Goal: Task Accomplishment & Management: Use online tool/utility

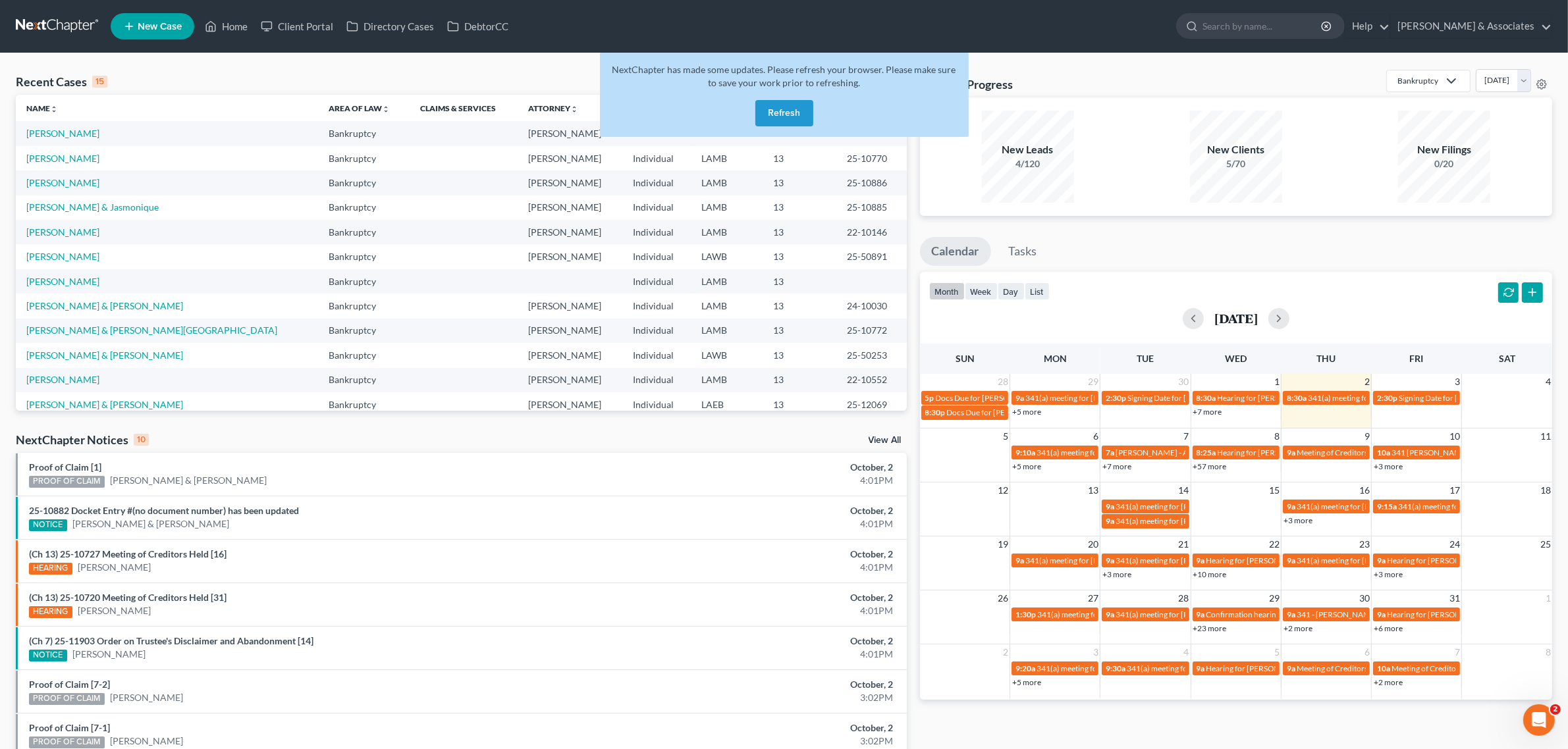
click at [792, 109] on button "Refresh" at bounding box center [784, 114] width 58 height 26
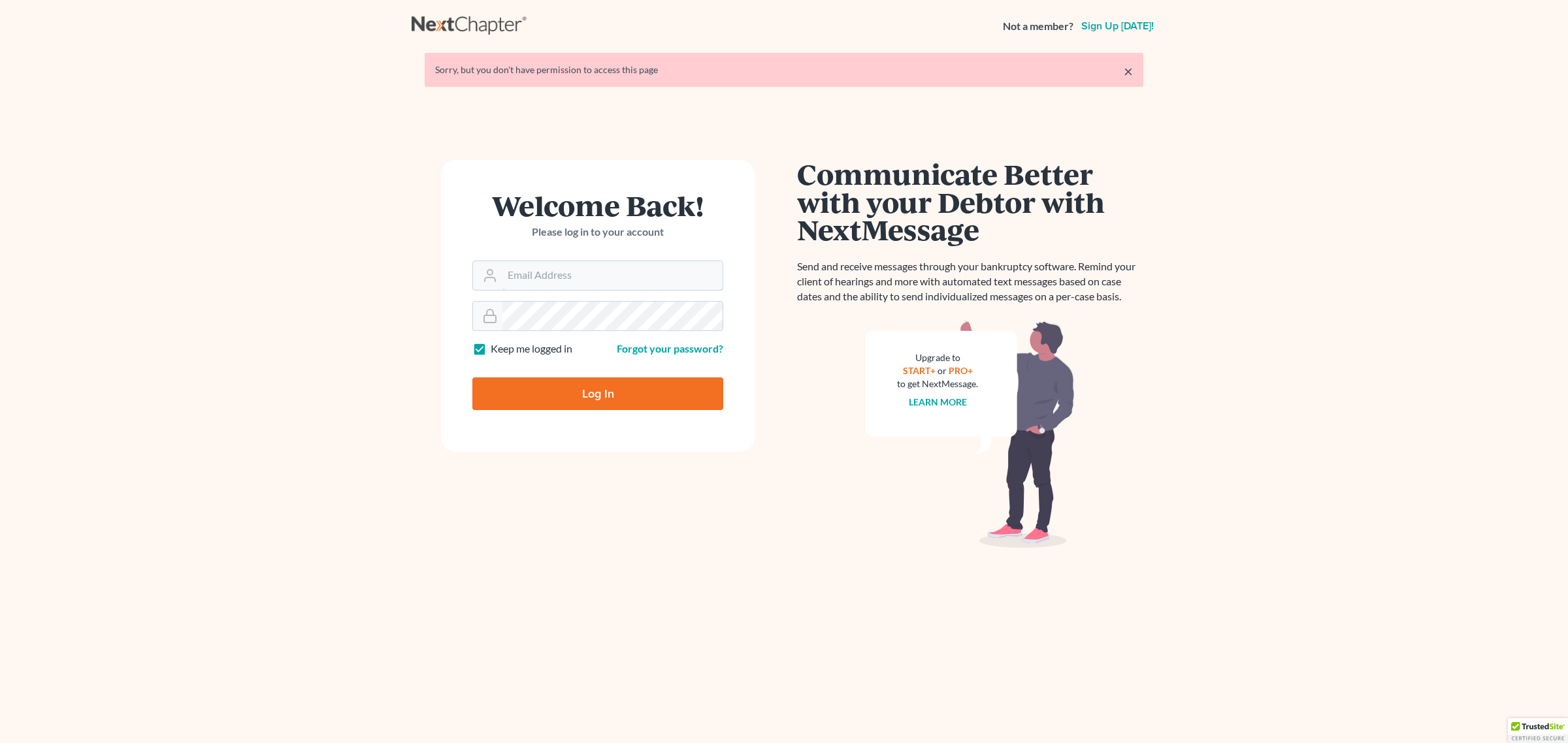
type input "[EMAIL_ADDRESS][DOMAIN_NAME]"
click at [539, 401] on input "Log In" at bounding box center [598, 394] width 251 height 33
type input "Thinking..."
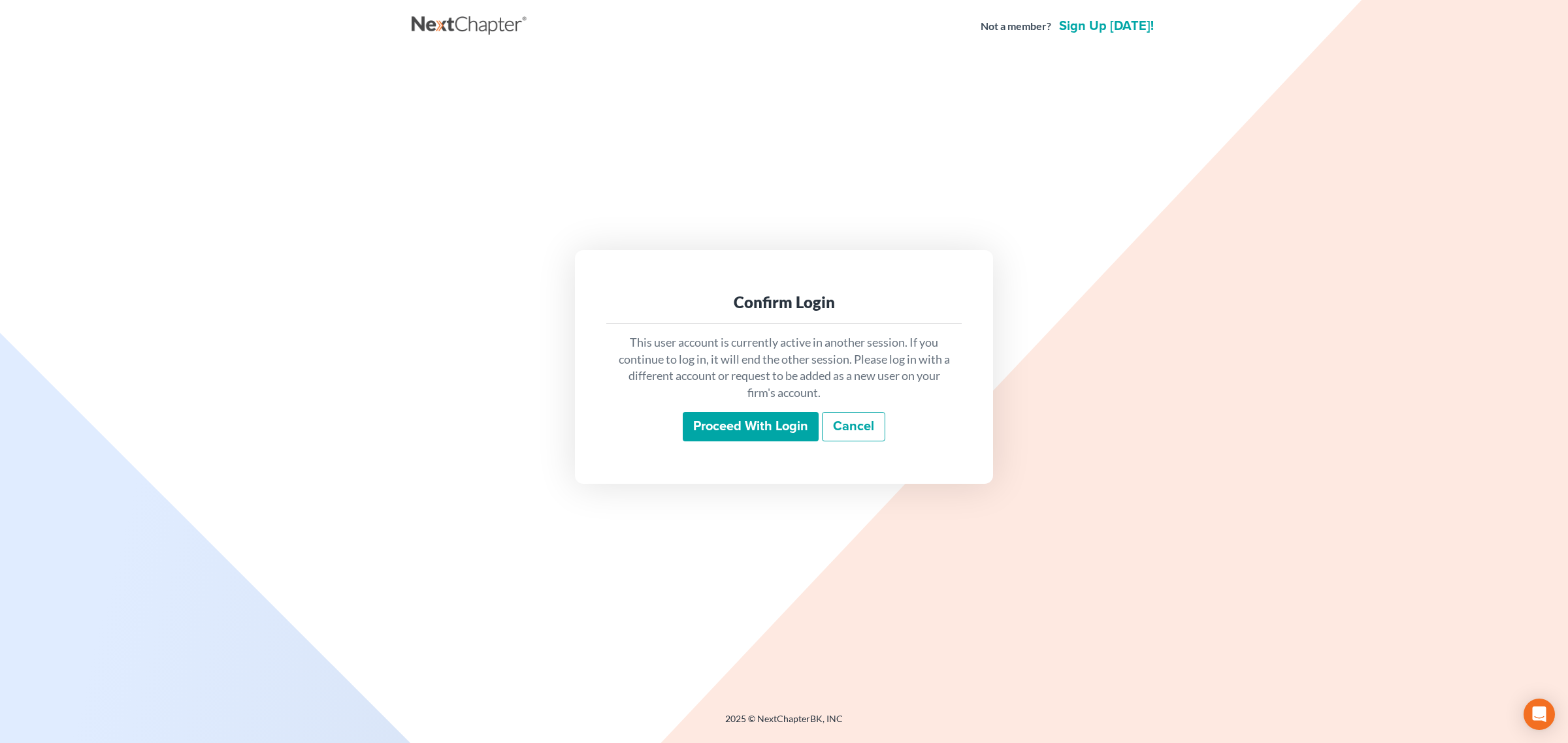
click at [758, 422] on input "Proceed with login" at bounding box center [750, 427] width 136 height 30
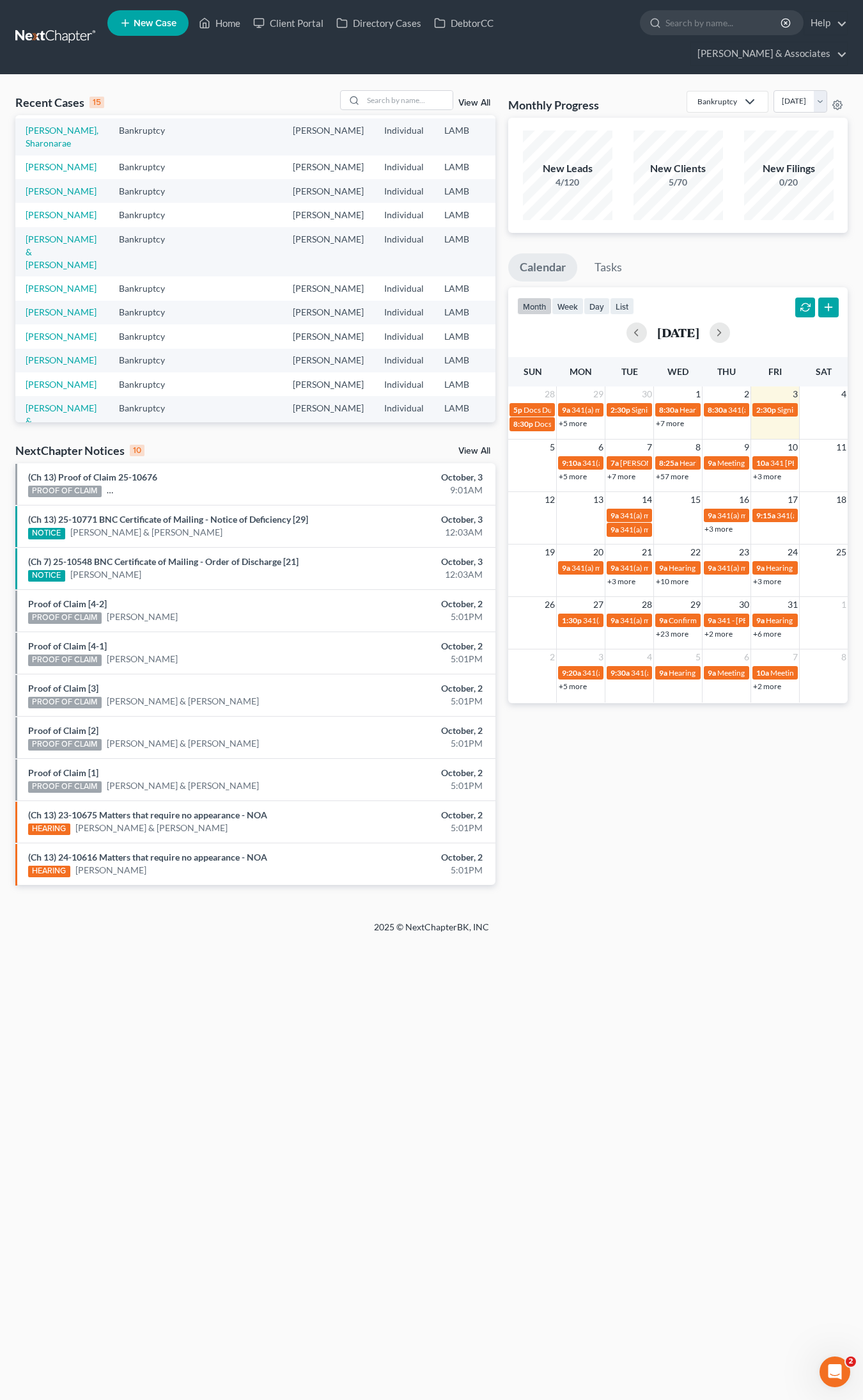
scroll to position [160, 0]
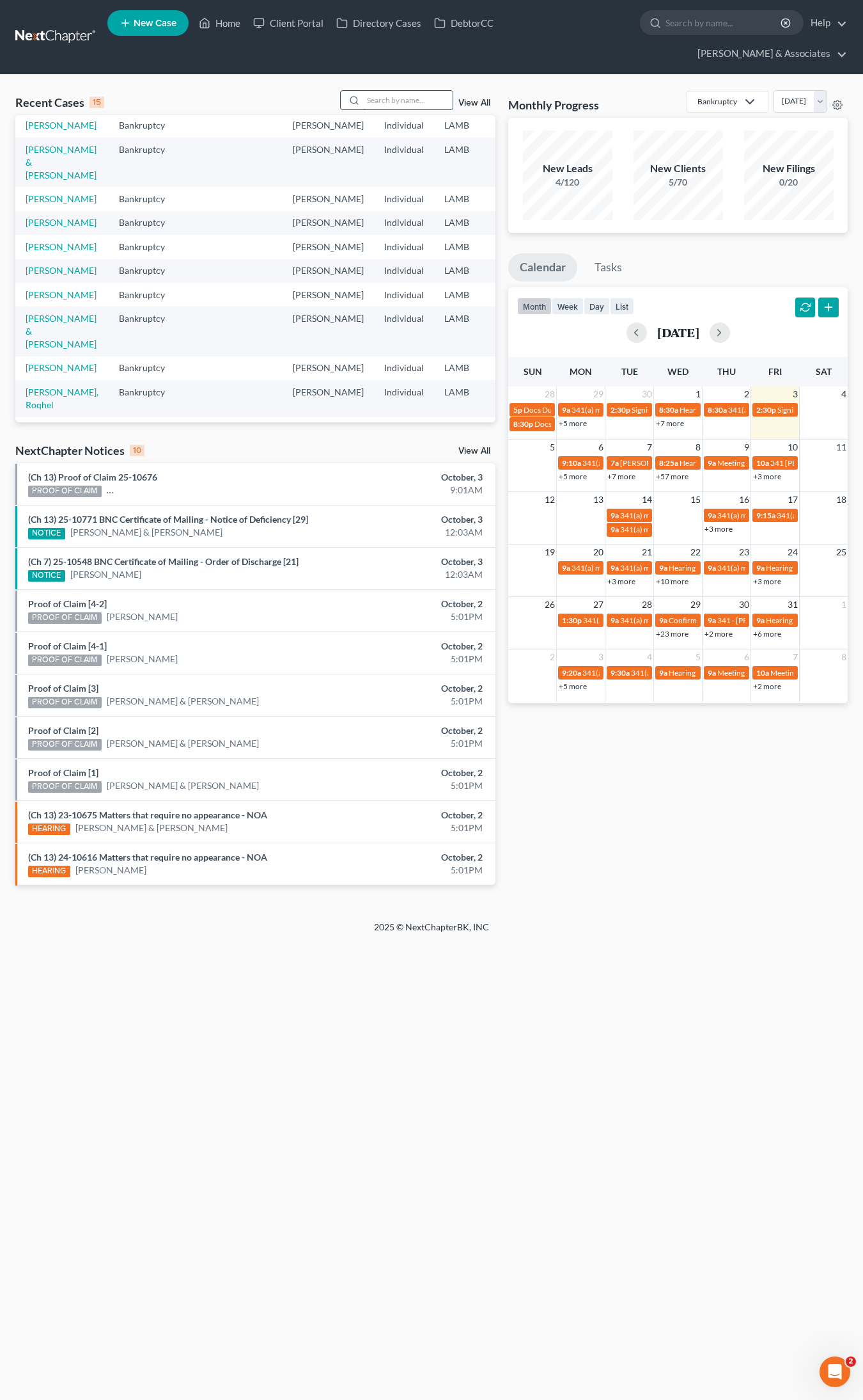
click at [406, 91] on input "search" at bounding box center [407, 100] width 89 height 19
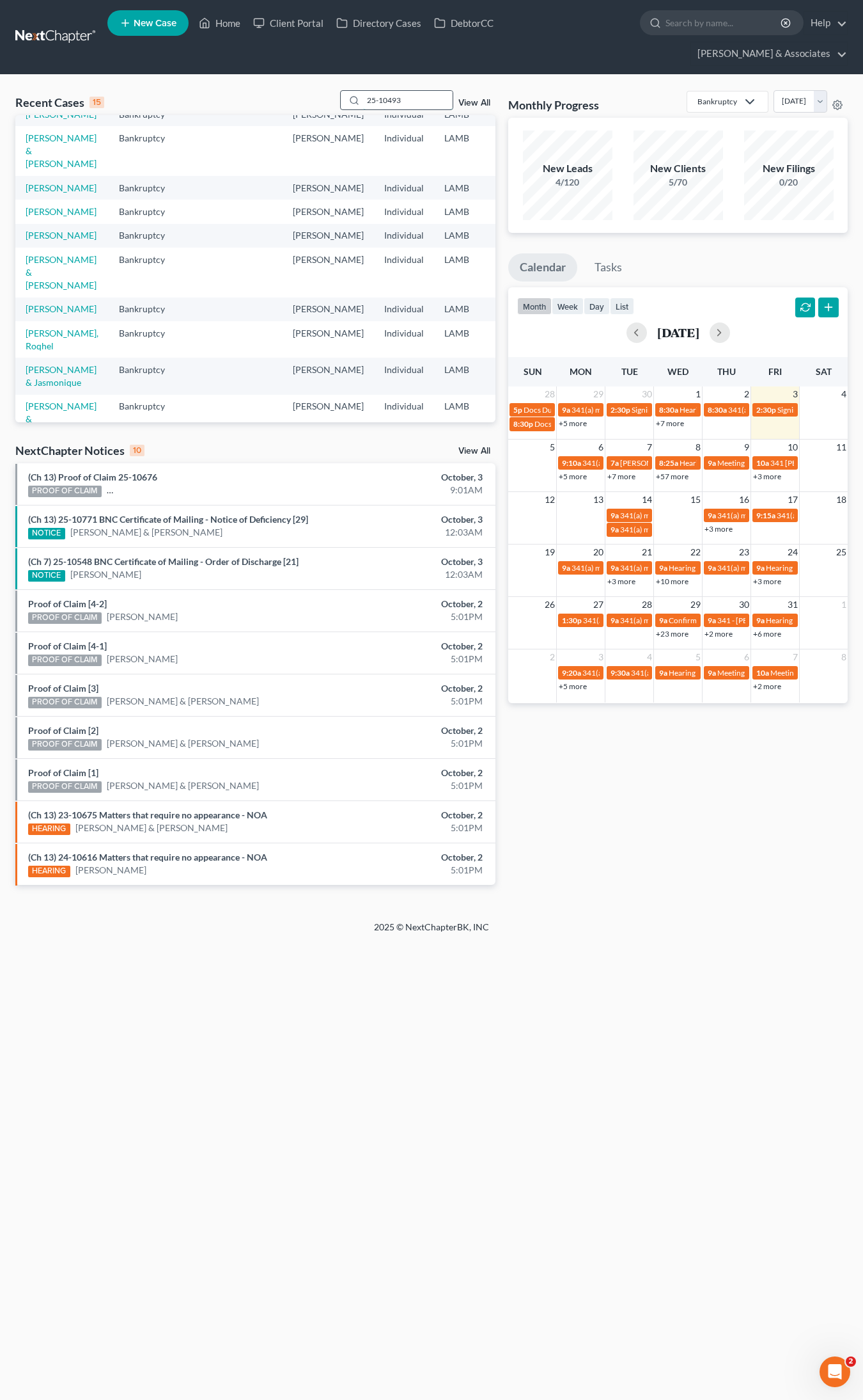
type input "25-10493"
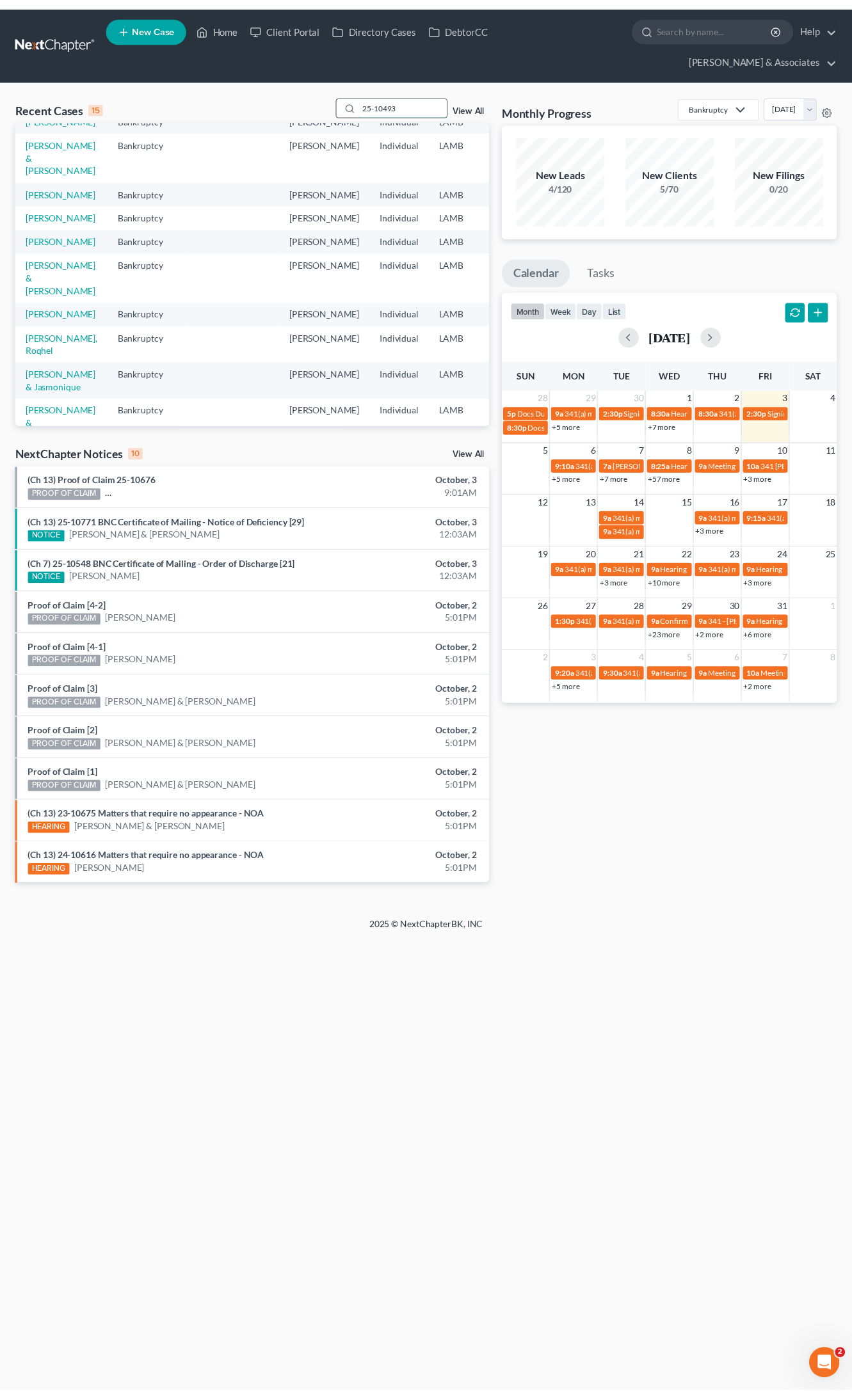
scroll to position [0, 0]
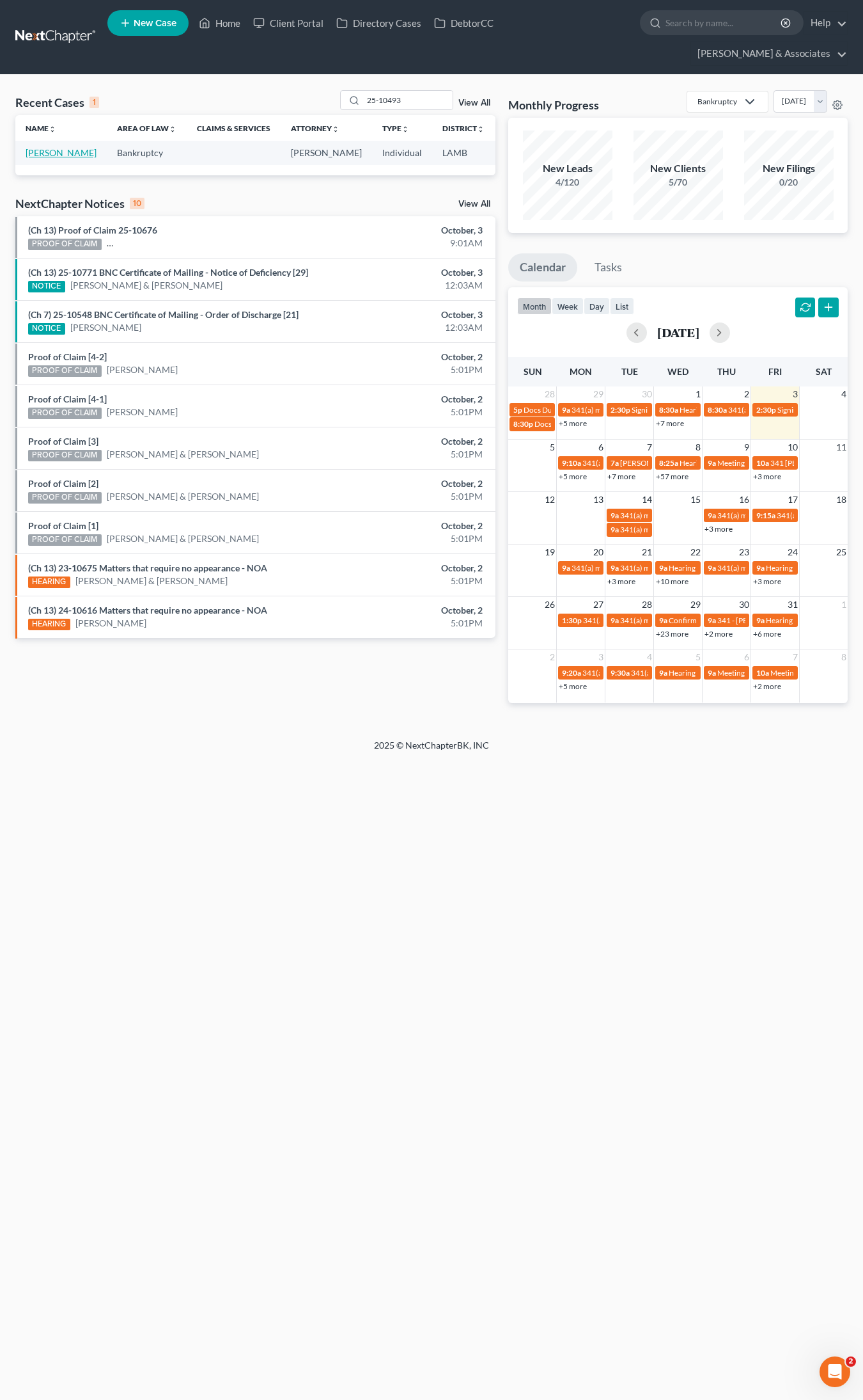
click at [35, 147] on link "[PERSON_NAME]" at bounding box center [61, 152] width 71 height 11
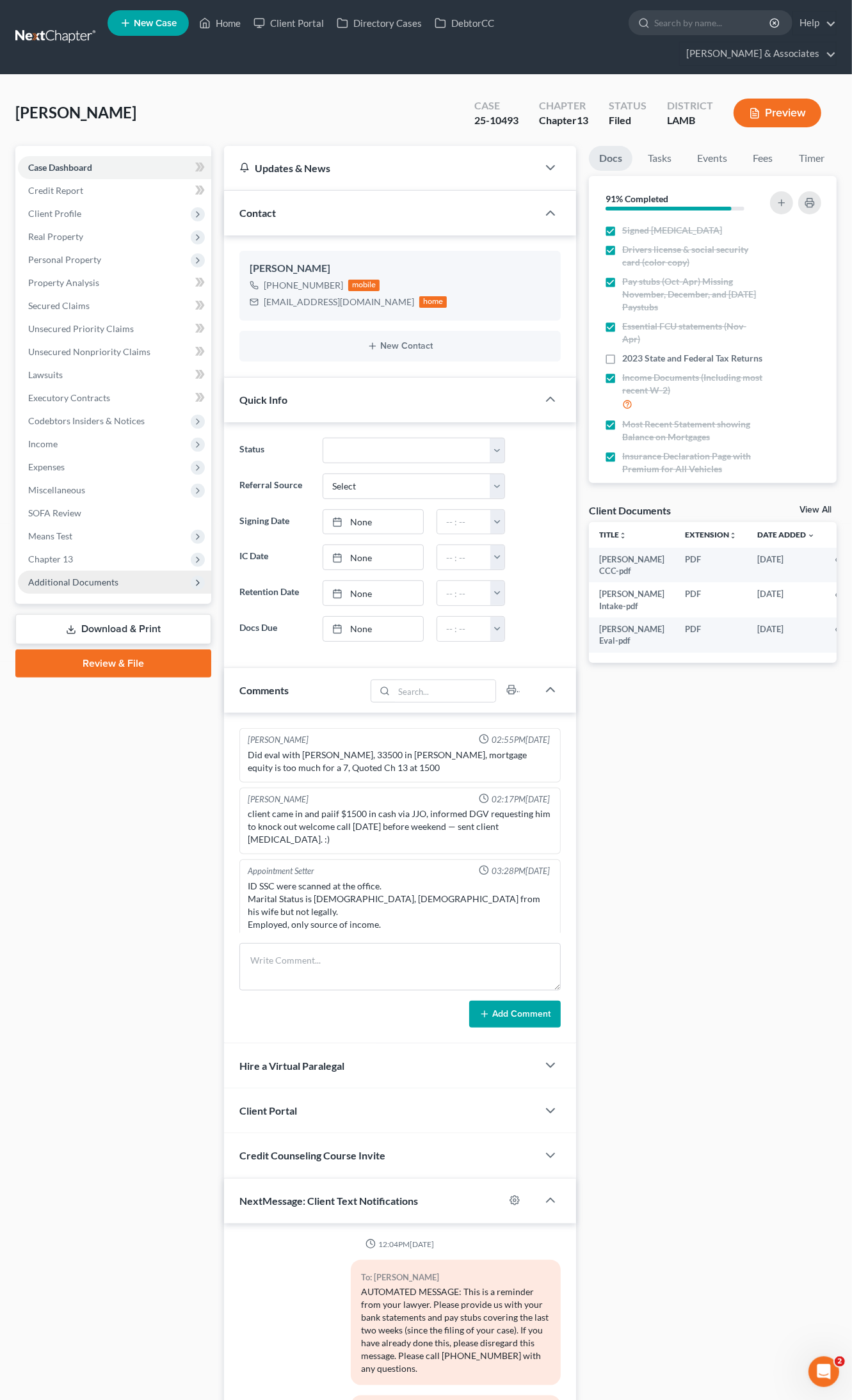
scroll to position [3429, 0]
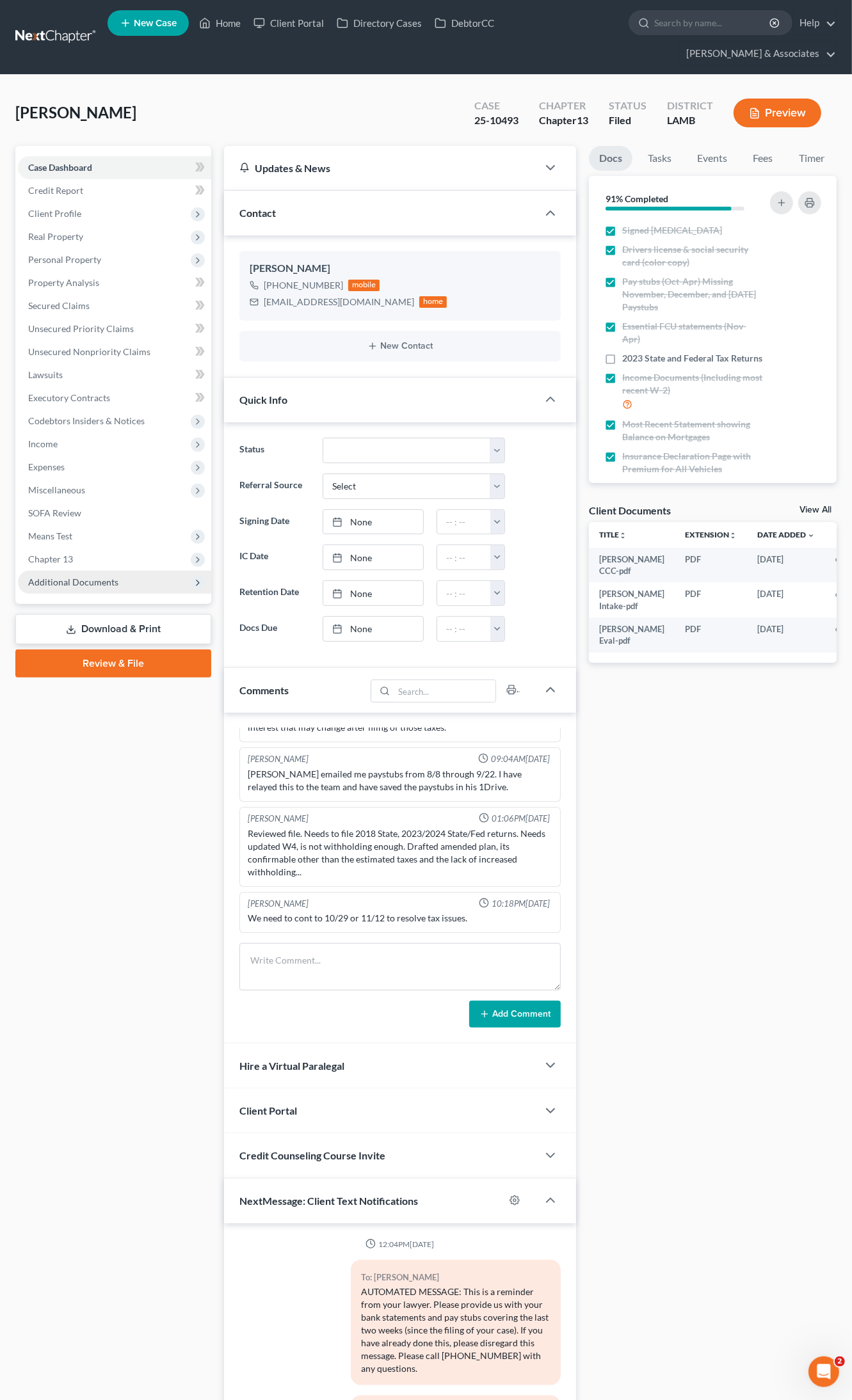
click at [54, 576] on span "Additional Documents" at bounding box center [73, 582] width 90 height 11
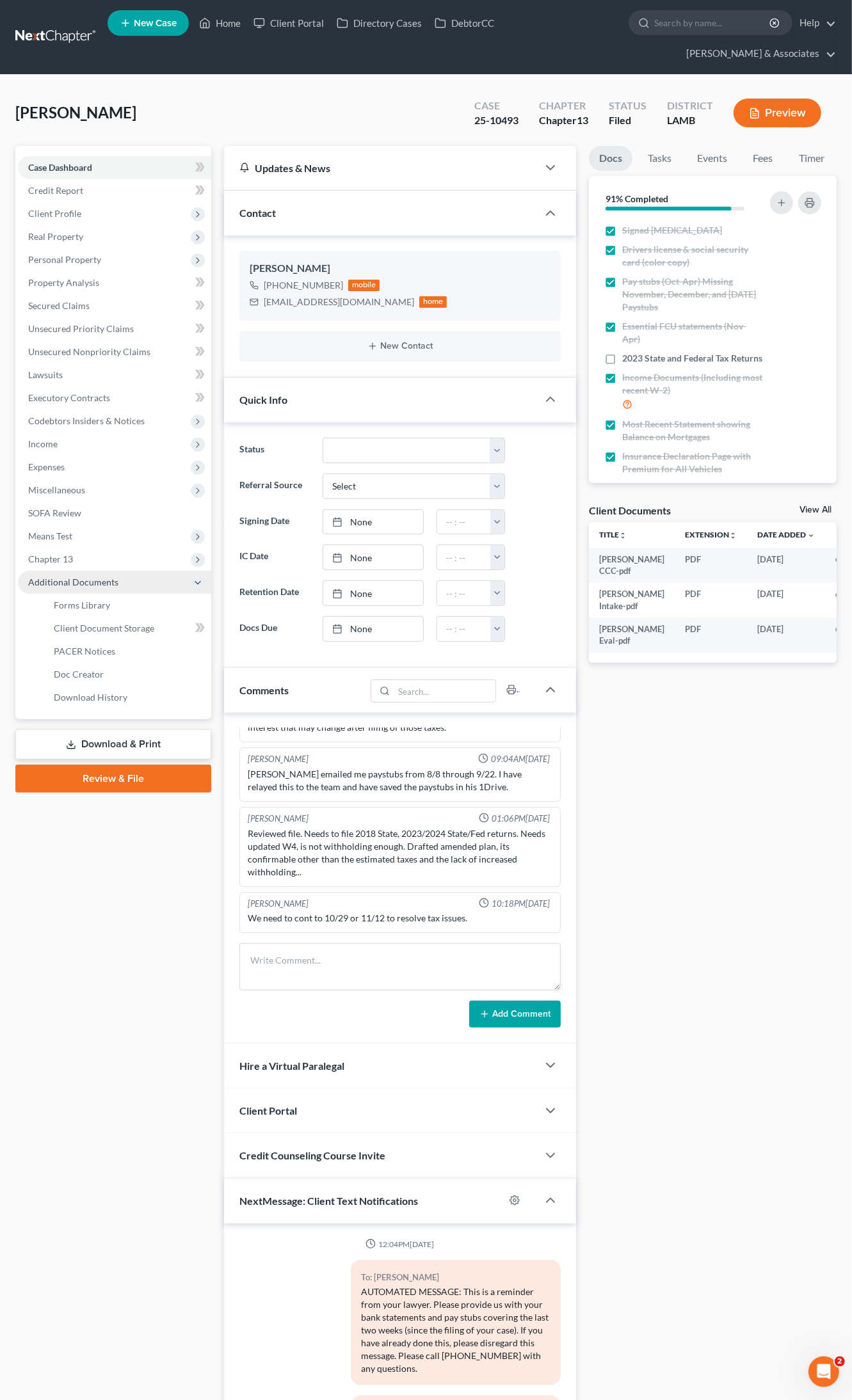
scroll to position [263, 0]
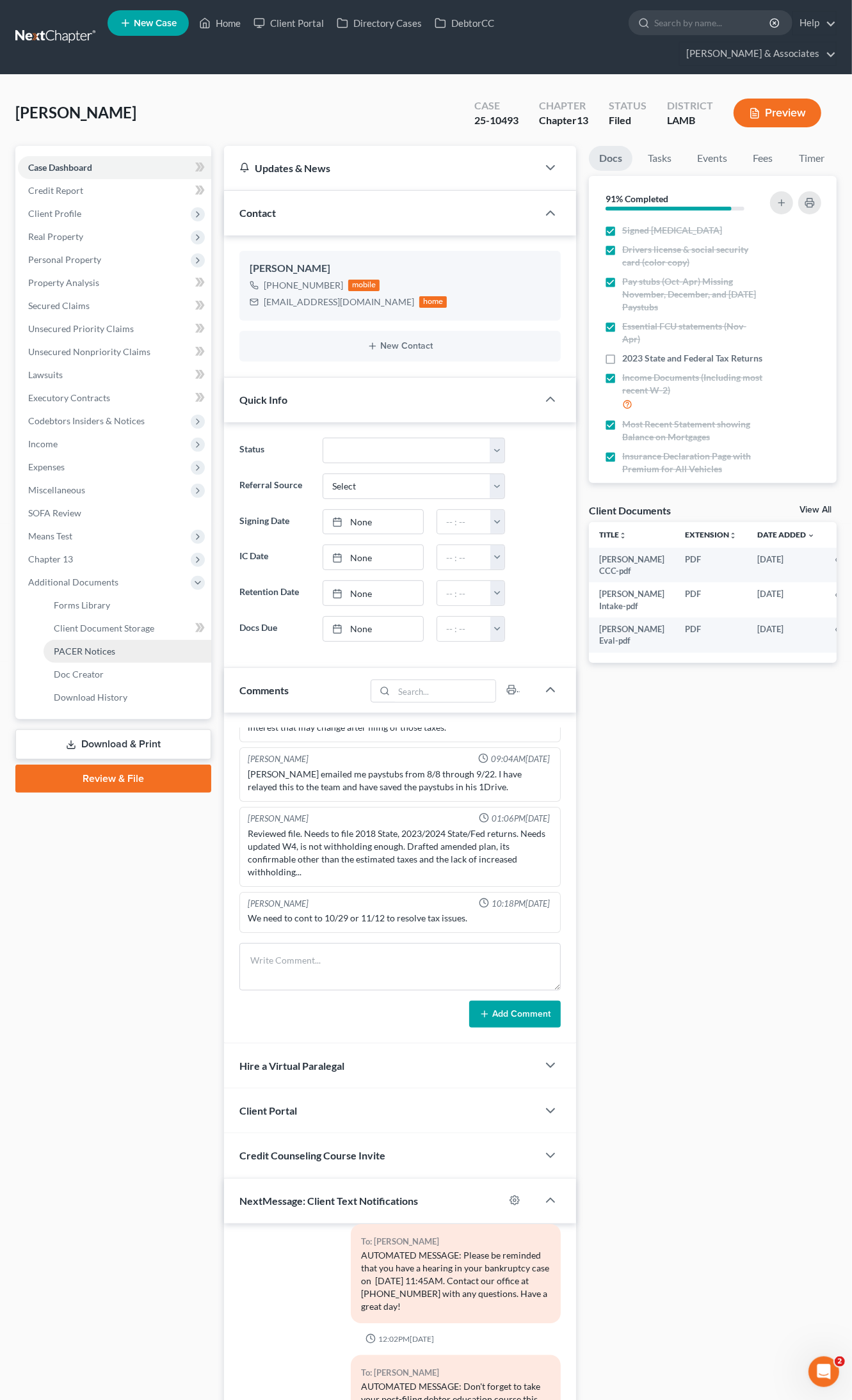
click at [62, 639] on link "PACER Notices" at bounding box center [127, 650] width 167 height 23
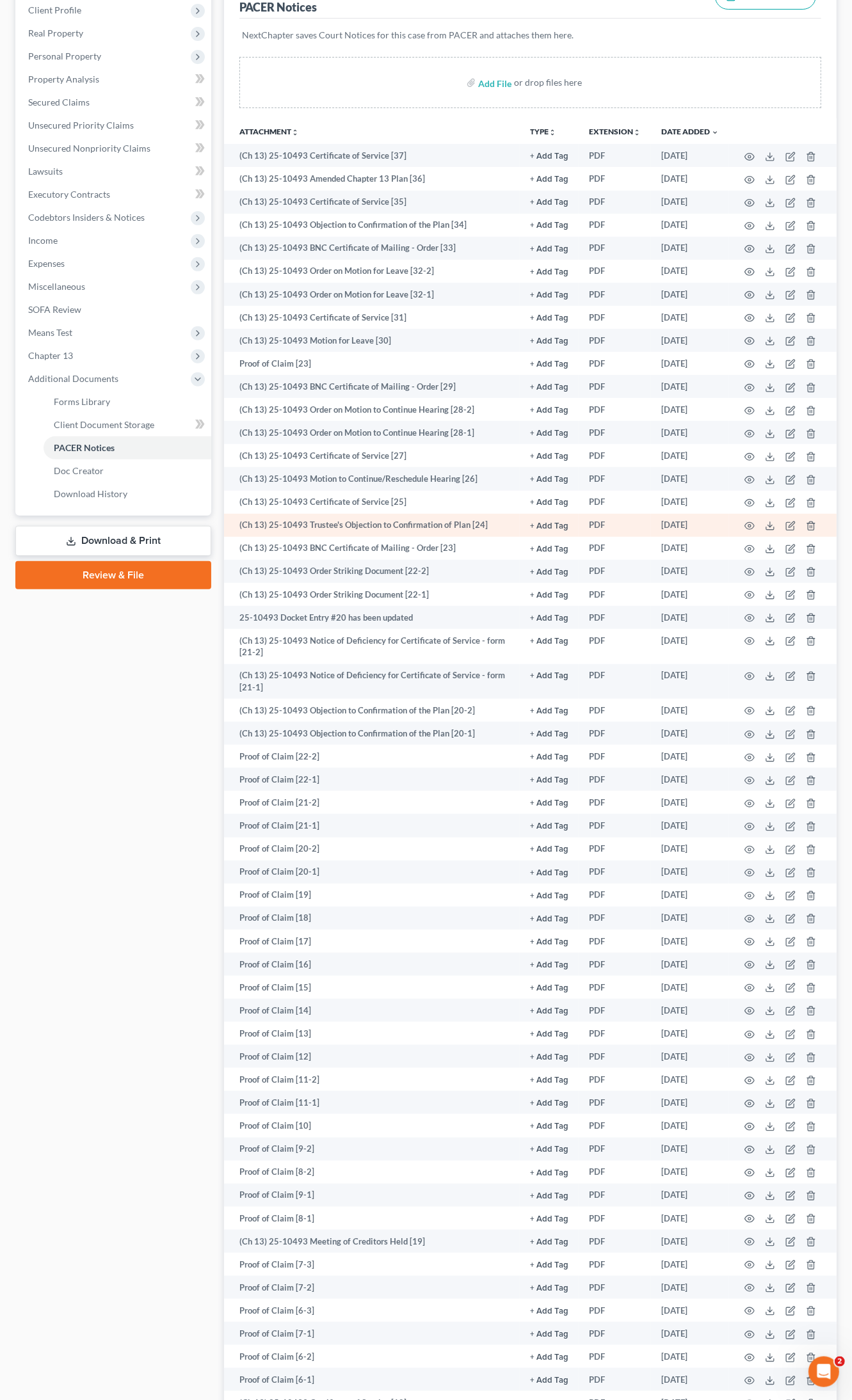
scroll to position [177, 0]
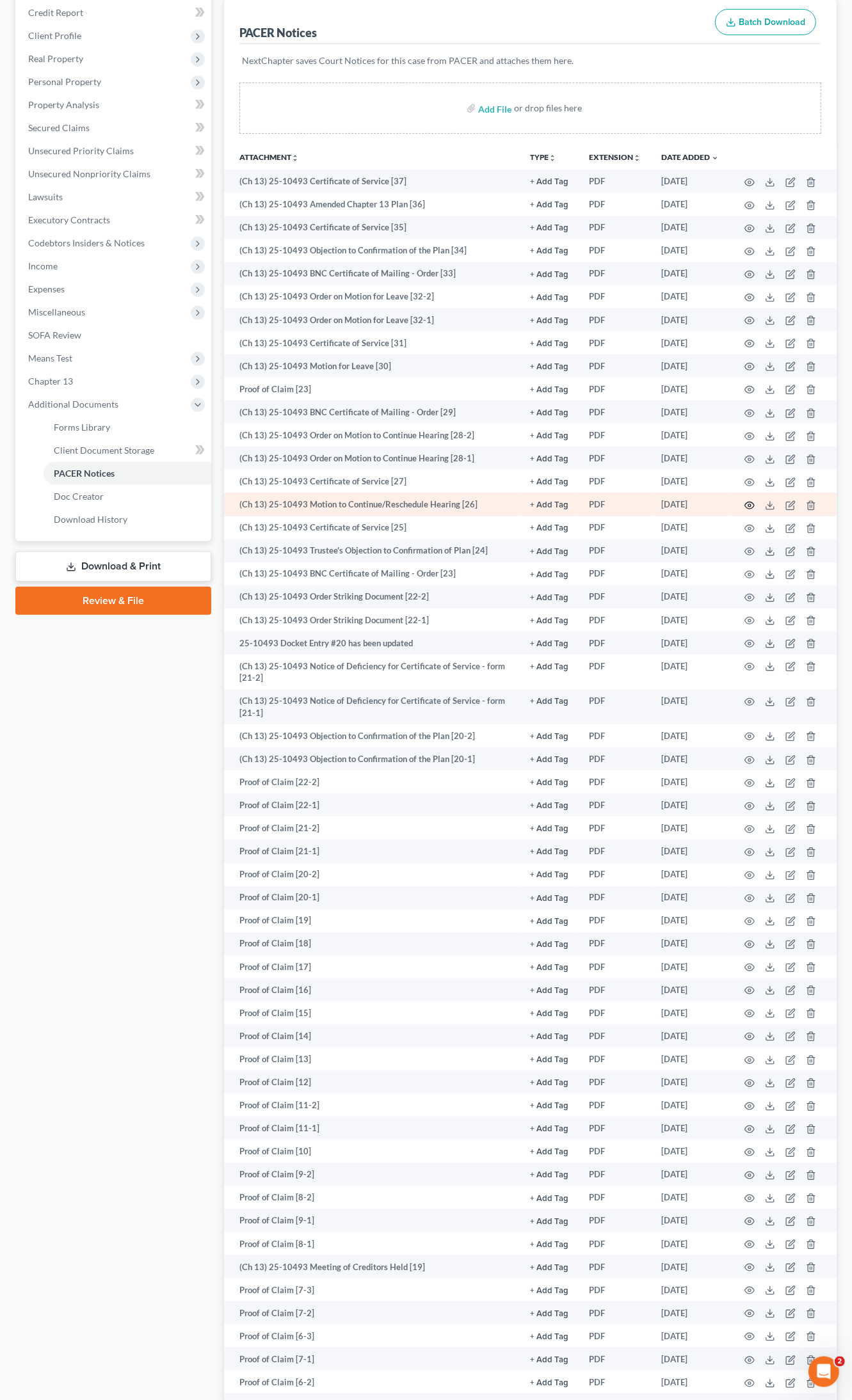
click at [751, 504] on circle "button" at bounding box center [749, 505] width 3 height 3
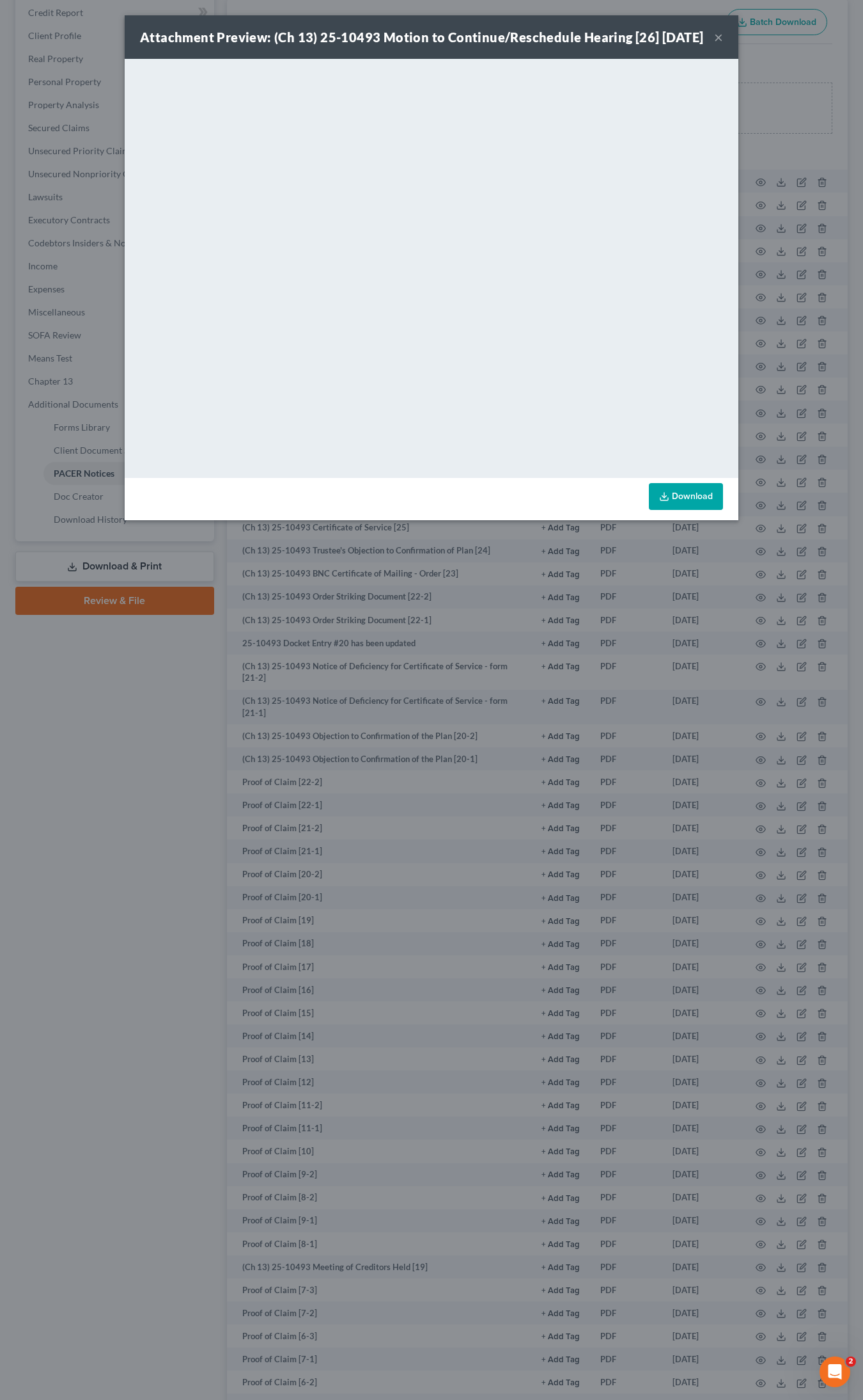
click at [716, 45] on button "×" at bounding box center [719, 37] width 9 height 15
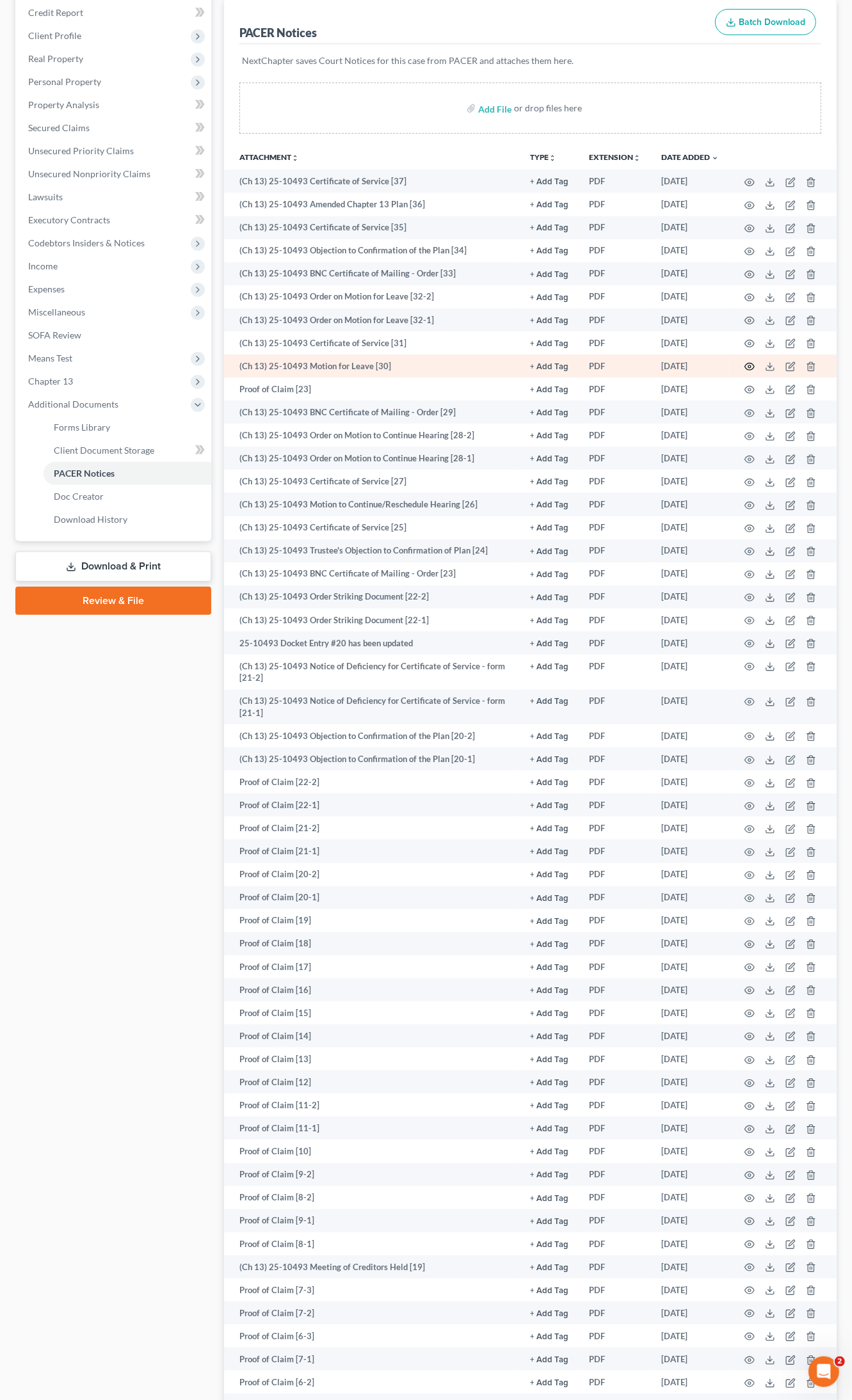
click at [747, 363] on icon "button" at bounding box center [749, 367] width 9 height 7
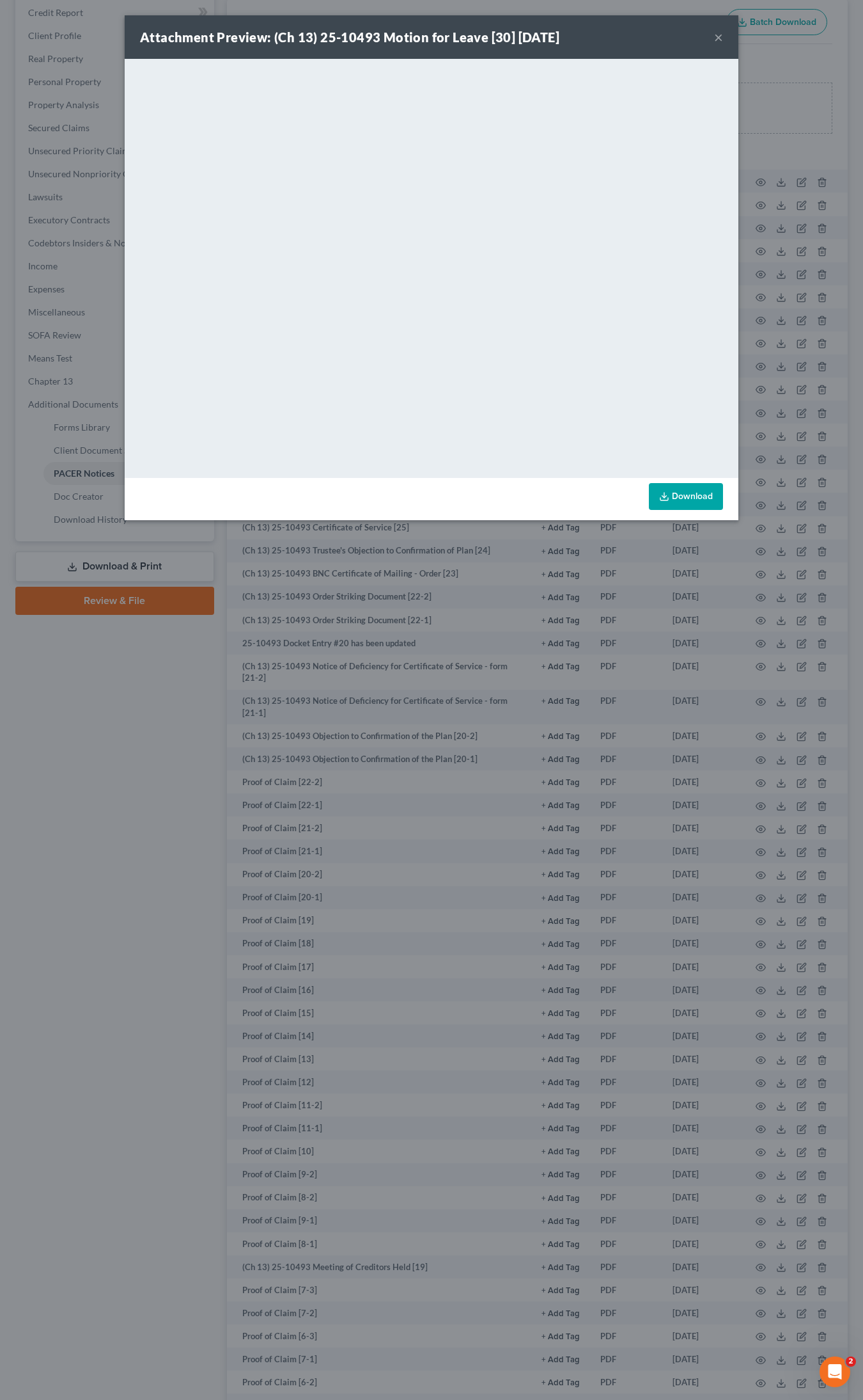
click at [716, 37] on button "×" at bounding box center [719, 37] width 9 height 15
